Goal: Task Accomplishment & Management: Manage account settings

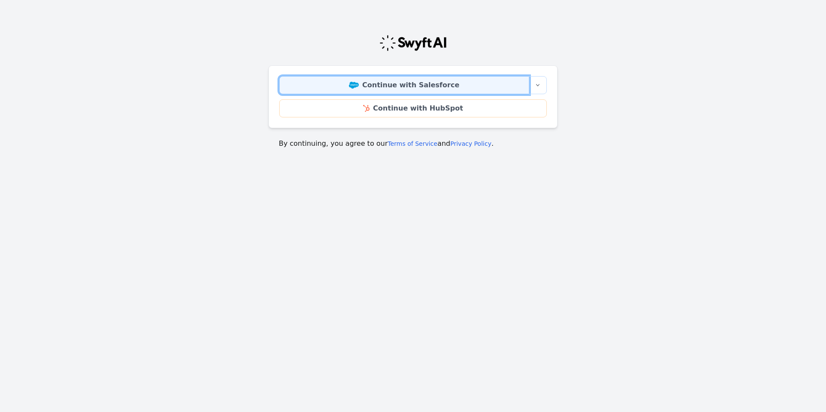
click at [399, 86] on link "Continue with Salesforce" at bounding box center [404, 85] width 250 height 18
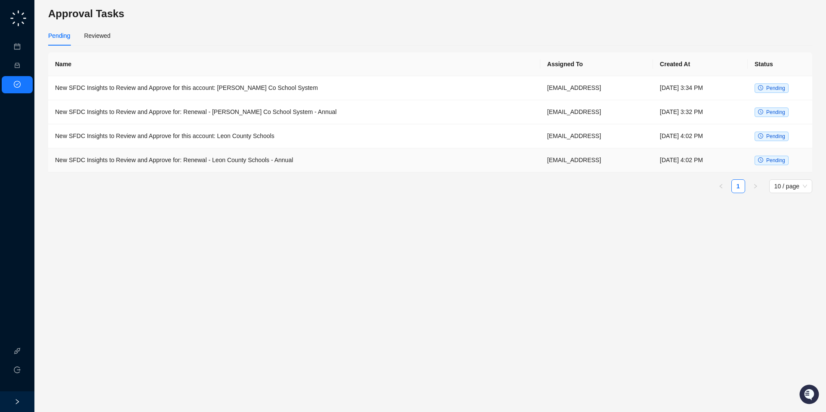
click at [256, 155] on td "New SFDC Insights to Review and Approve for: Renewal - Leon County Schools - An…" at bounding box center [294, 160] width 492 height 24
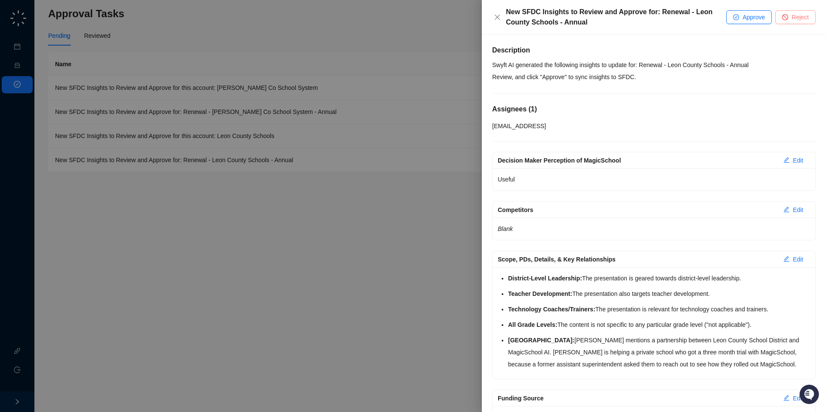
click at [790, 21] on button "Reject" at bounding box center [796, 17] width 40 height 14
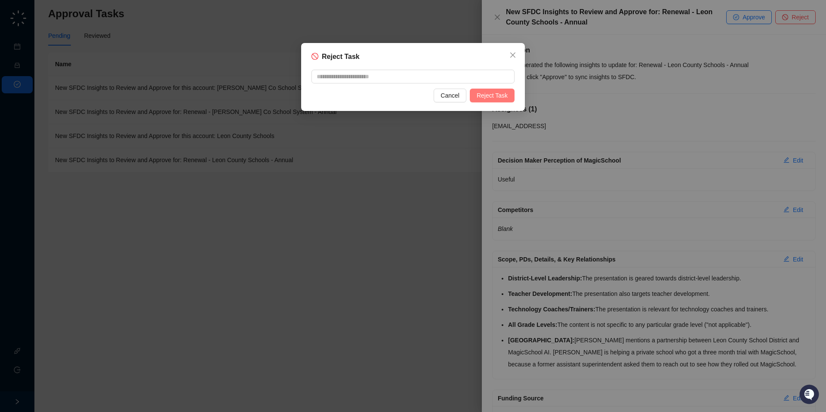
click at [491, 100] on span "Reject Task" at bounding box center [492, 95] width 31 height 9
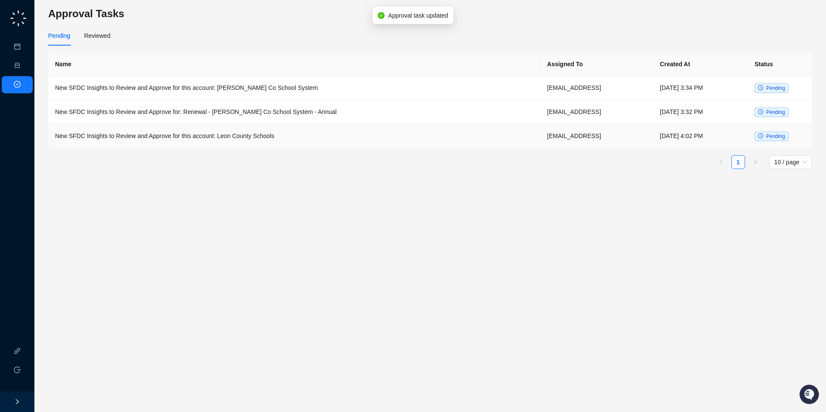
click at [320, 145] on td "New SFDC Insights to Review and Approve for this account: Leon County Schools" at bounding box center [294, 136] width 492 height 24
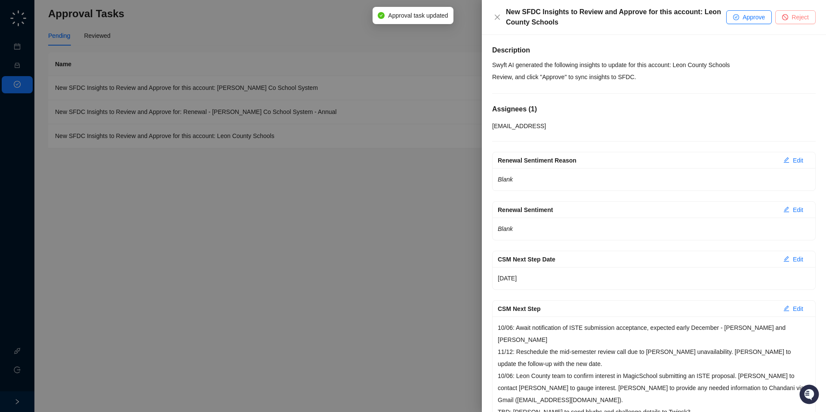
click at [798, 14] on span "Reject" at bounding box center [800, 16] width 17 height 9
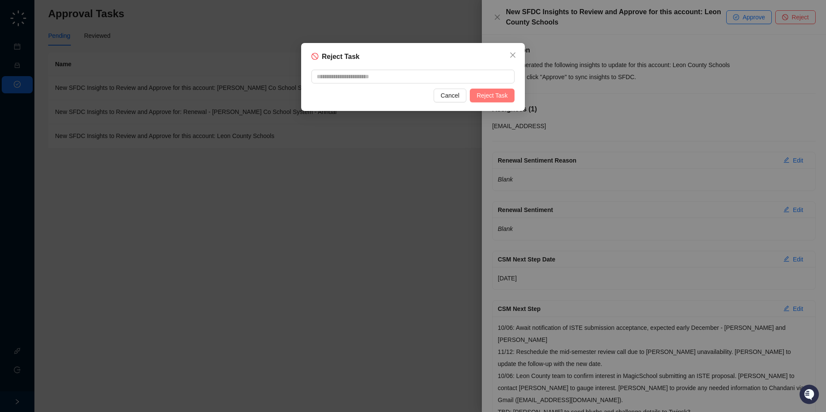
click at [479, 95] on span "Reject Task" at bounding box center [492, 95] width 31 height 9
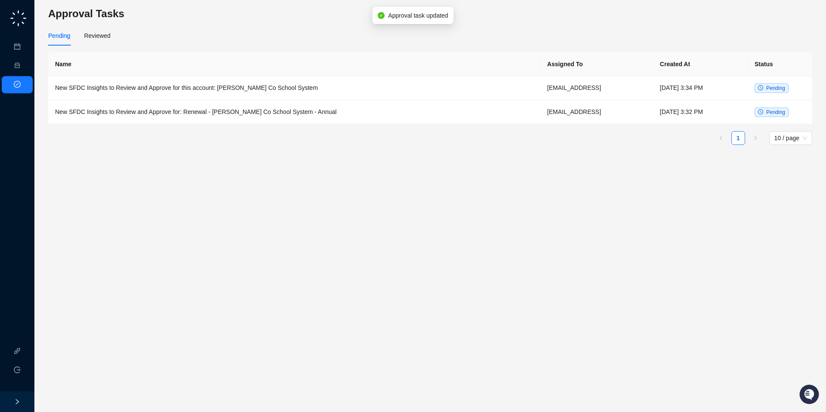
click at [340, 118] on td "New SFDC Insights to Review and Approve for: Renewal - Dougherty Co School Syst…" at bounding box center [294, 112] width 492 height 24
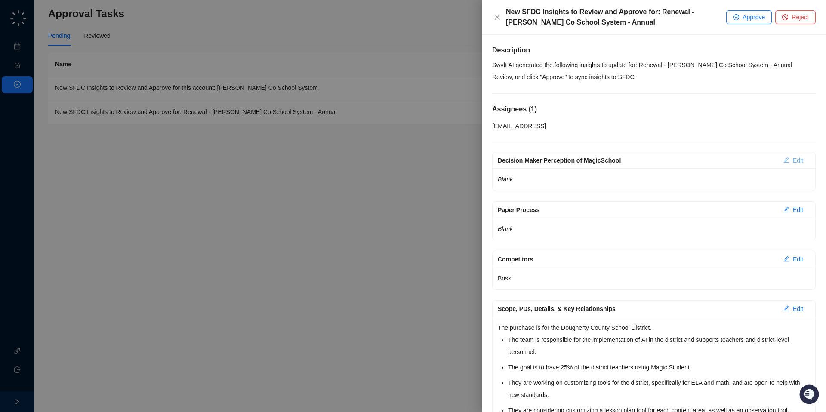
click at [793, 157] on span "Edit" at bounding box center [798, 160] width 10 height 9
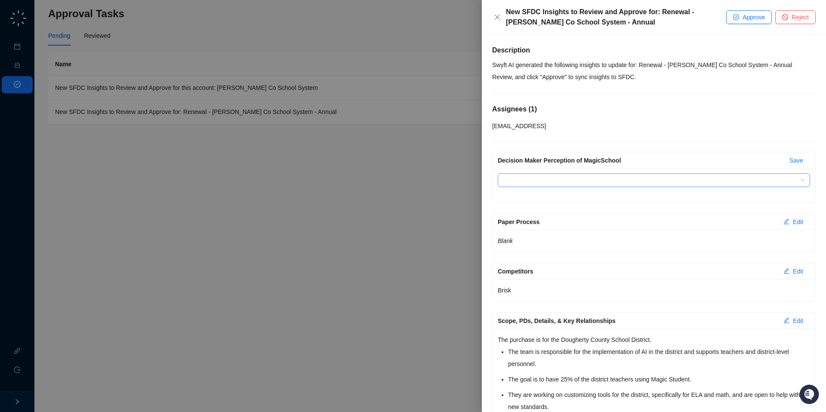
click at [746, 179] on input "Decision Maker Perception of MagicSchool" at bounding box center [651, 180] width 297 height 13
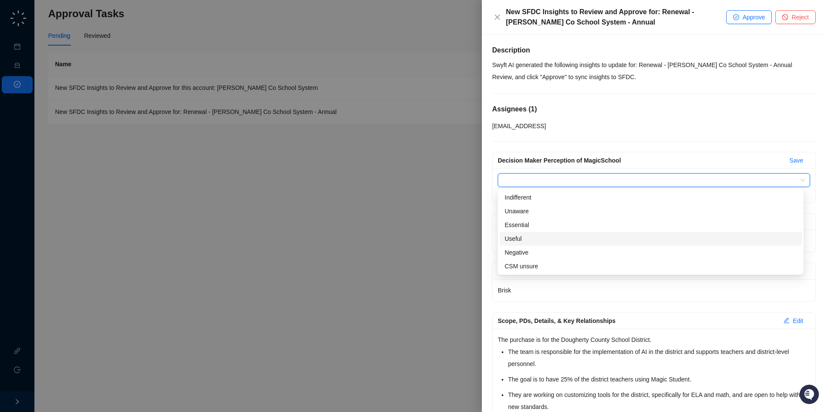
click at [652, 234] on div "Useful" at bounding box center [651, 238] width 292 height 9
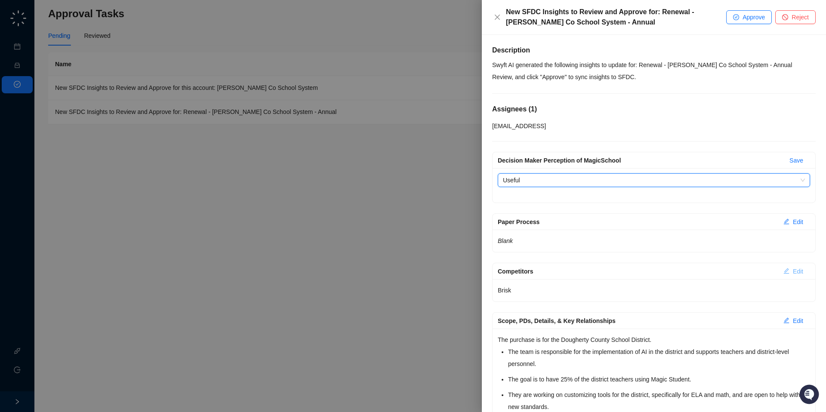
click at [793, 271] on span "Edit" at bounding box center [798, 271] width 10 height 9
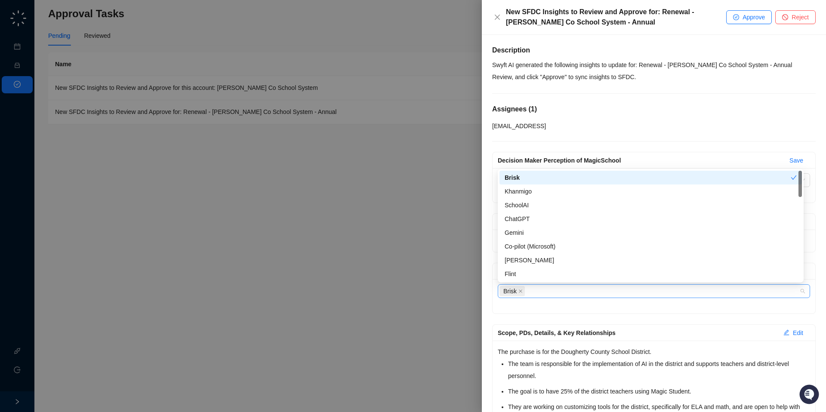
click at [718, 291] on div "Brisk" at bounding box center [650, 291] width 300 height 12
click at [535, 190] on div "Khanmigo" at bounding box center [651, 191] width 292 height 9
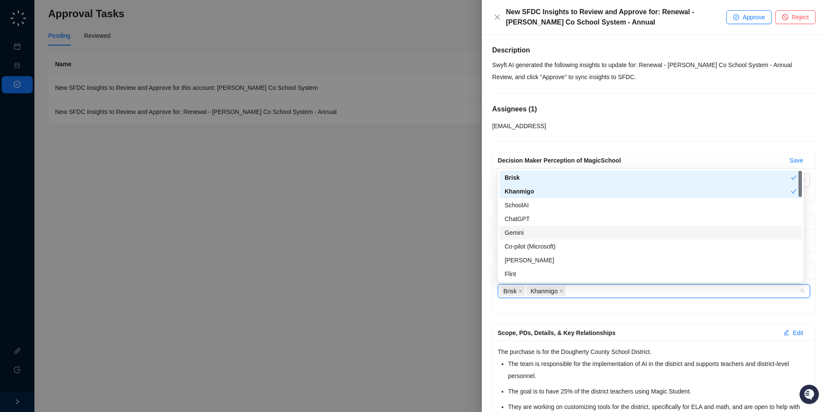
click at [517, 234] on div "Gemini" at bounding box center [651, 232] width 292 height 9
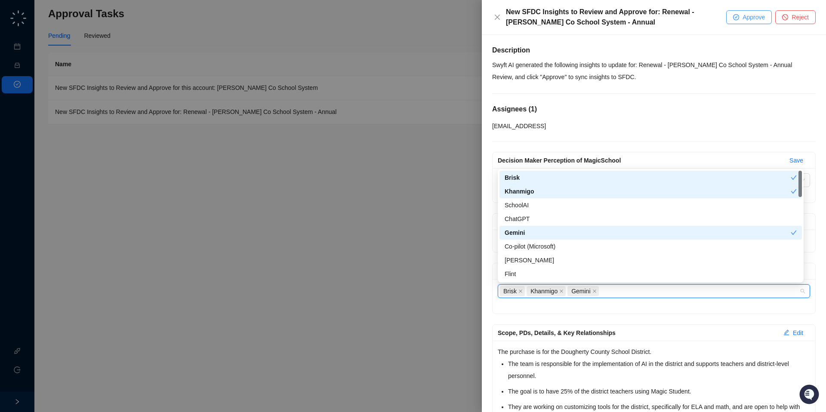
click at [754, 22] on span "Approve" at bounding box center [754, 16] width 22 height 9
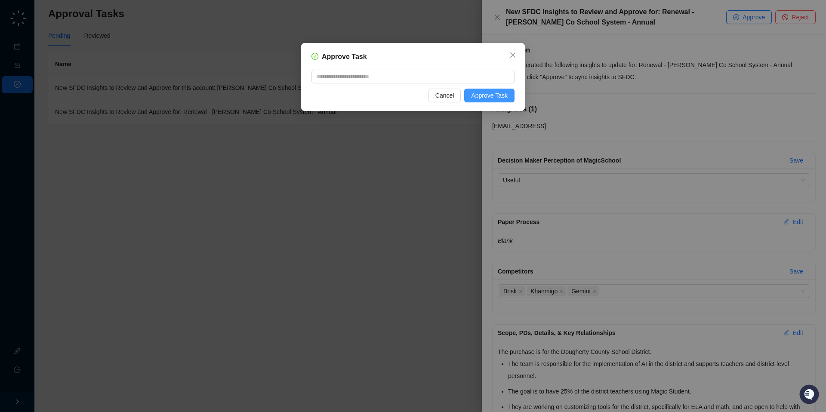
click at [489, 93] on span "Approve Task" at bounding box center [489, 95] width 37 height 9
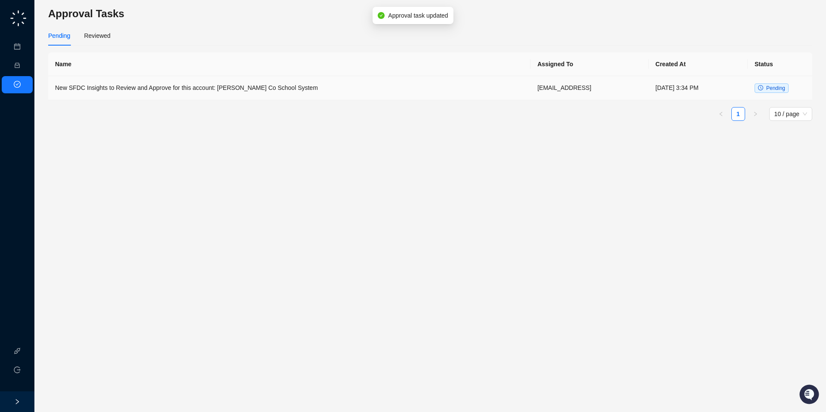
click at [293, 89] on td "New SFDC Insights to Review and Approve for this account: Dougherty Co School S…" at bounding box center [289, 88] width 483 height 24
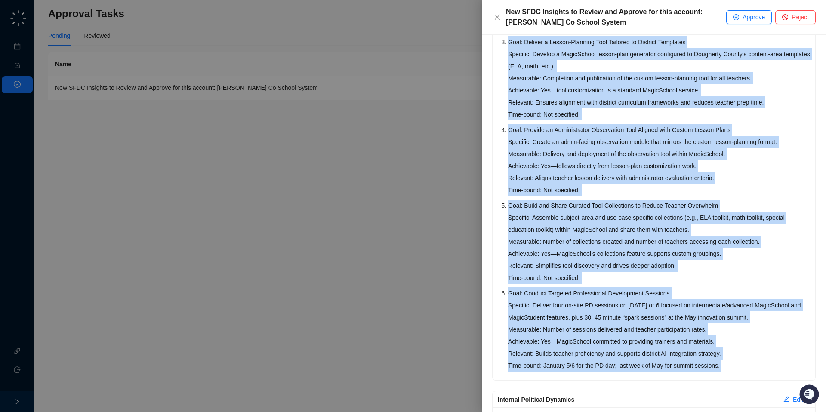
scroll to position [659, 0]
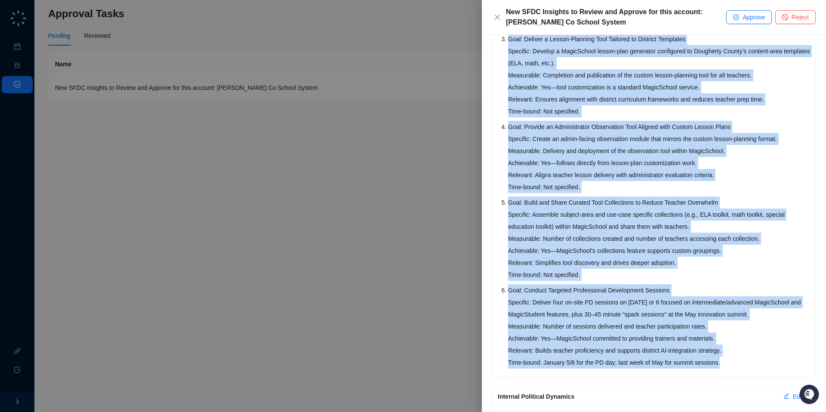
drag, startPoint x: 499, startPoint y: 71, endPoint x: 755, endPoint y: 375, distance: 396.8
click at [755, 375] on div "Goal: Increase MagicStudent Adoption to 25% of District Teachers Specific: Achi…" at bounding box center [654, 108] width 323 height 537
copy ol "Goal: Increase MagicStudent Adoption to 25% of District Teachers Specific: Achi…"
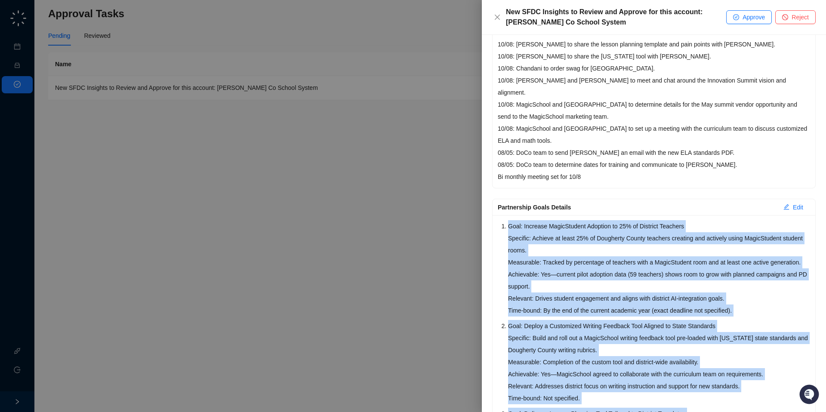
scroll to position [285, 0]
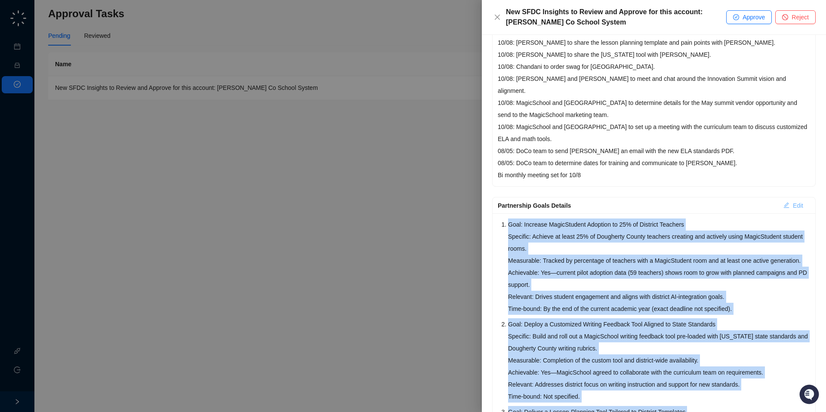
click at [793, 201] on span "Edit" at bounding box center [798, 205] width 10 height 9
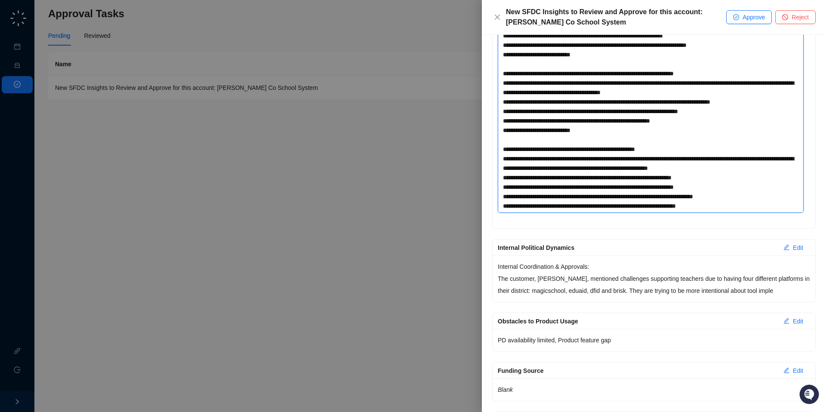
scroll to position [602, 0]
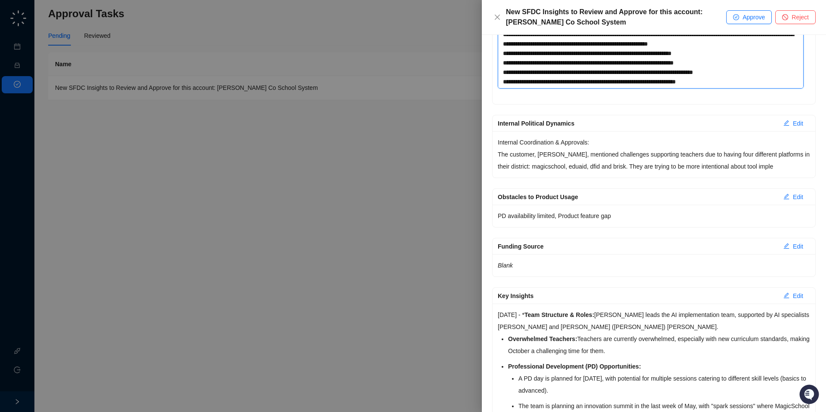
drag, startPoint x: 504, startPoint y: 211, endPoint x: 750, endPoint y: 412, distance: 317.6
click at [750, 412] on div "Renewal Sentiment Reason Edit Blank Renewal Sentiment Edit Blank CSM Next Step …" at bounding box center [654, 323] width 324 height 1543
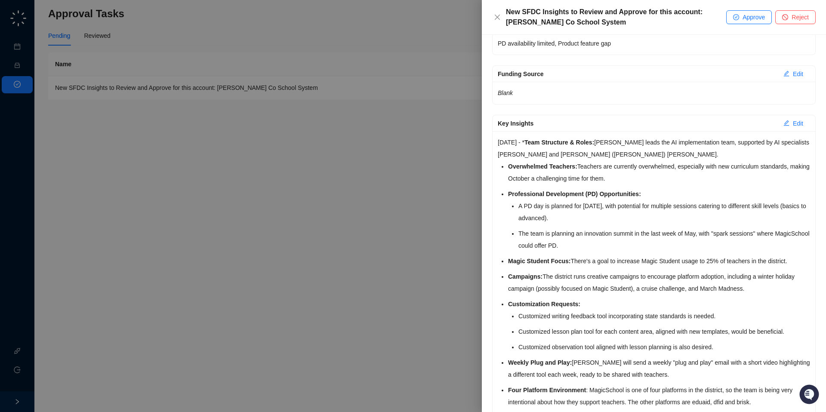
scroll to position [431, 0]
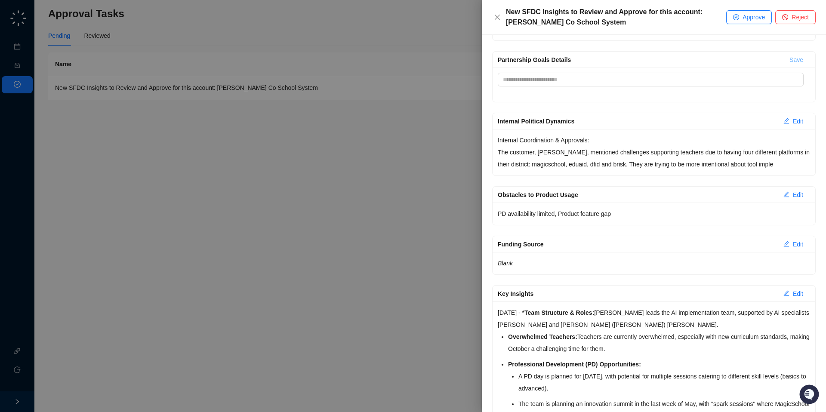
click at [790, 55] on span "Save" at bounding box center [797, 59] width 14 height 9
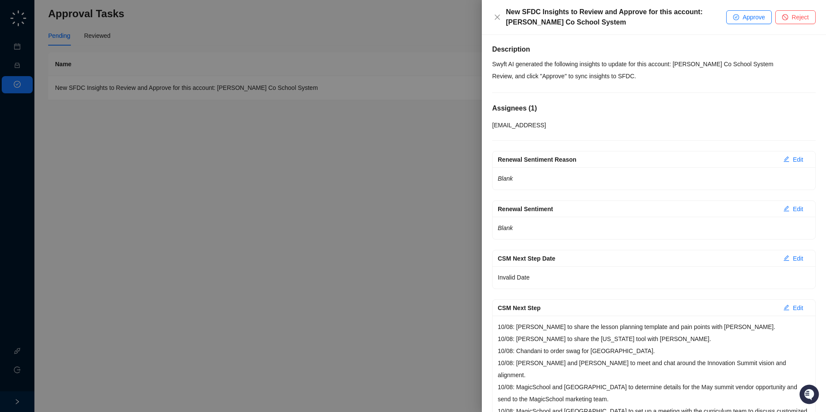
scroll to position [0, 0]
click at [755, 14] on span "Approve" at bounding box center [754, 16] width 22 height 9
type textarea "**********"
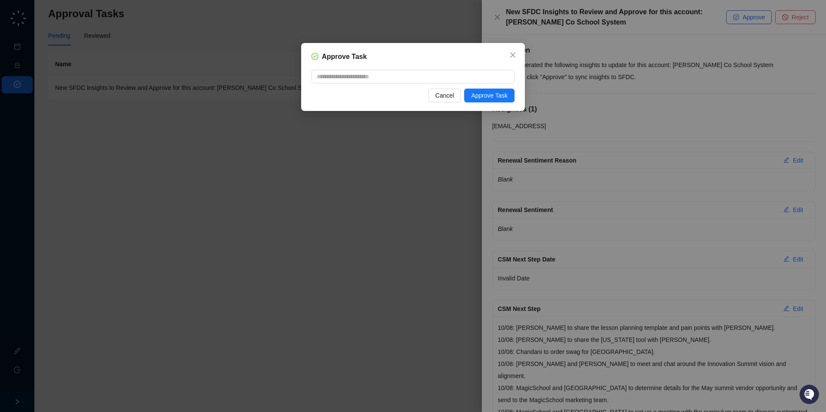
click at [494, 102] on div "Approve Task Cancel Approve Task" at bounding box center [413, 77] width 224 height 68
click at [478, 90] on button "Approve Task" at bounding box center [489, 96] width 50 height 14
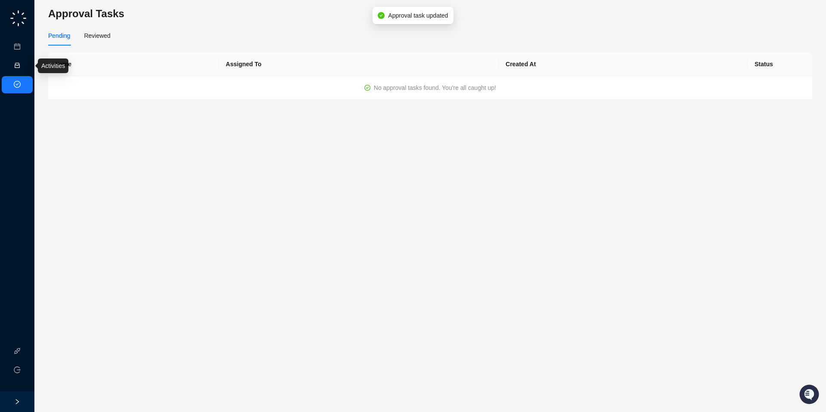
click at [25, 68] on link "Activities" at bounding box center [37, 65] width 24 height 7
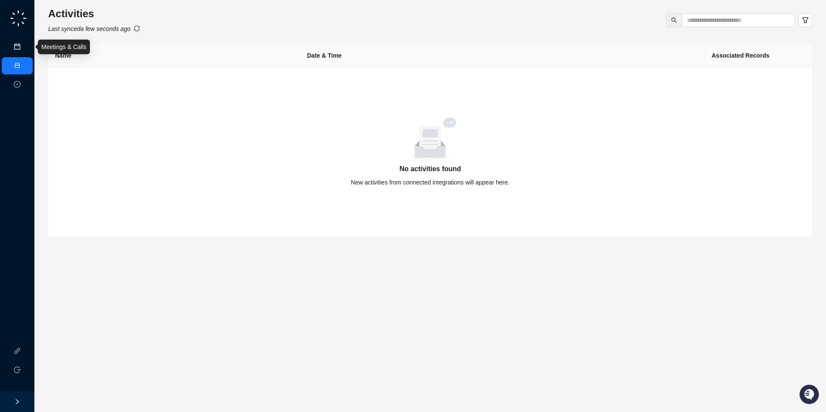
click at [25, 46] on link "Meetings & Calls" at bounding box center [47, 46] width 45 height 7
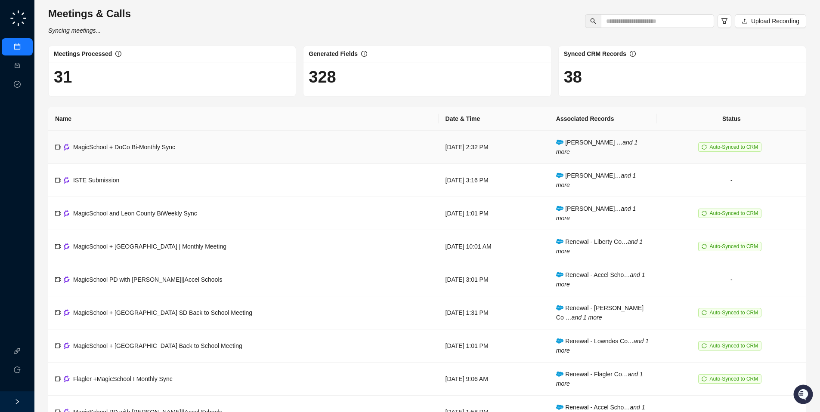
click at [504, 144] on td "Wednesday, 10/08/25, 2:32 PM" at bounding box center [494, 147] width 111 height 33
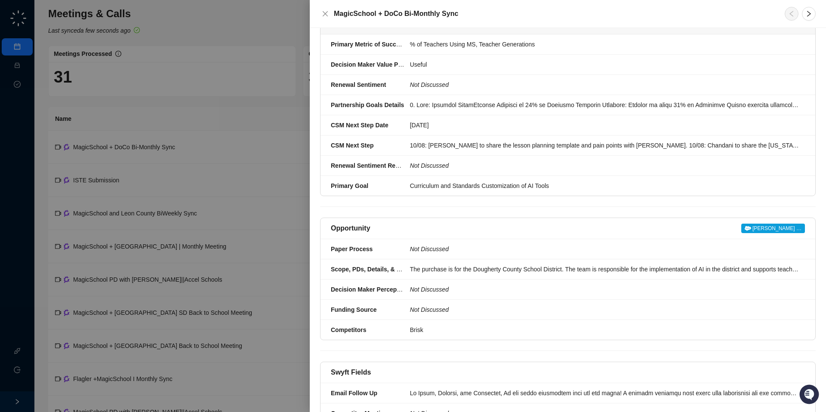
scroll to position [348, 0]
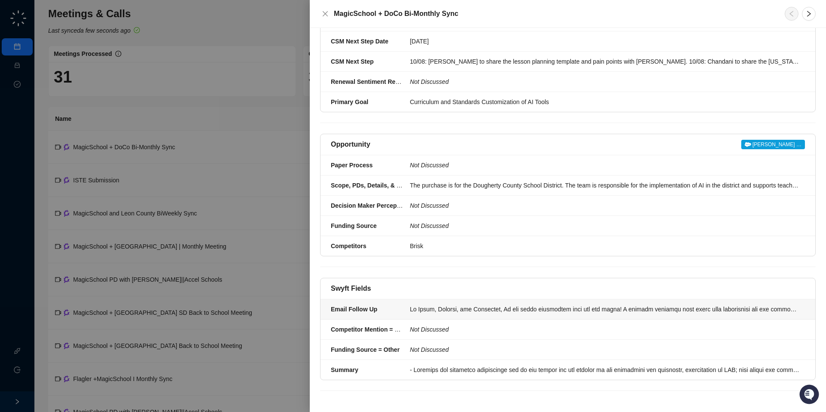
click at [463, 304] on li "Email Follow Up" at bounding box center [568, 310] width 495 height 20
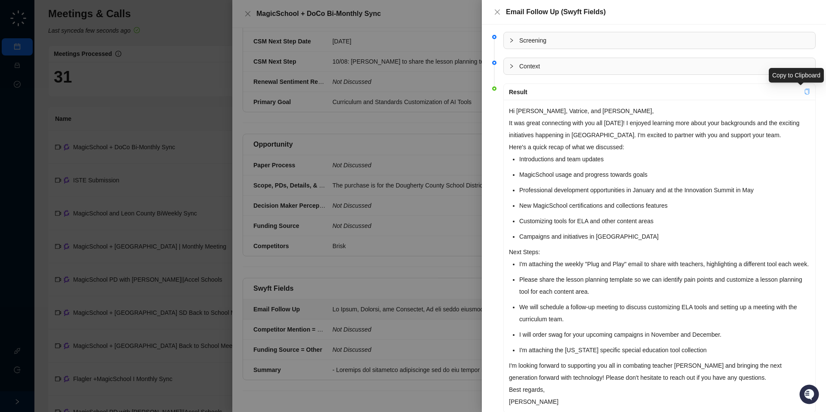
click at [804, 90] on icon "copy" at bounding box center [807, 92] width 6 height 6
